Goal: Task Accomplishment & Management: Manage account settings

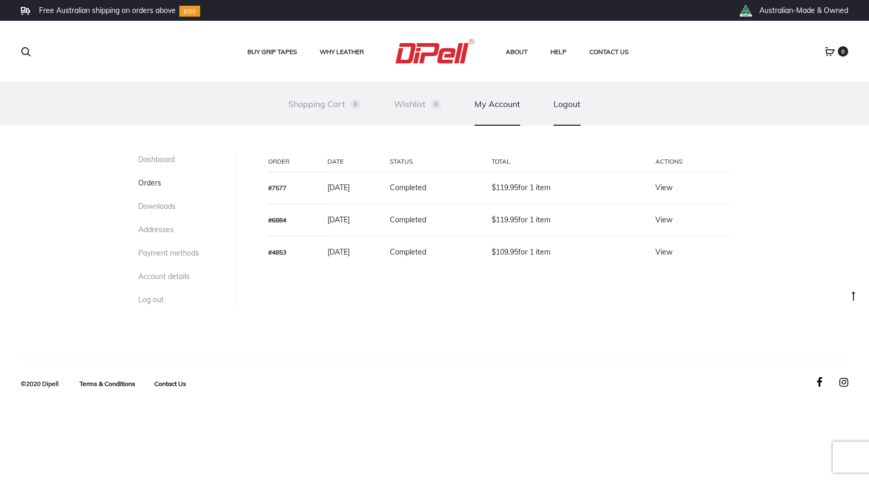
click at [570, 106] on link "Logout" at bounding box center [566, 104] width 27 height 44
